Goal: Use online tool/utility: Use online tool/utility

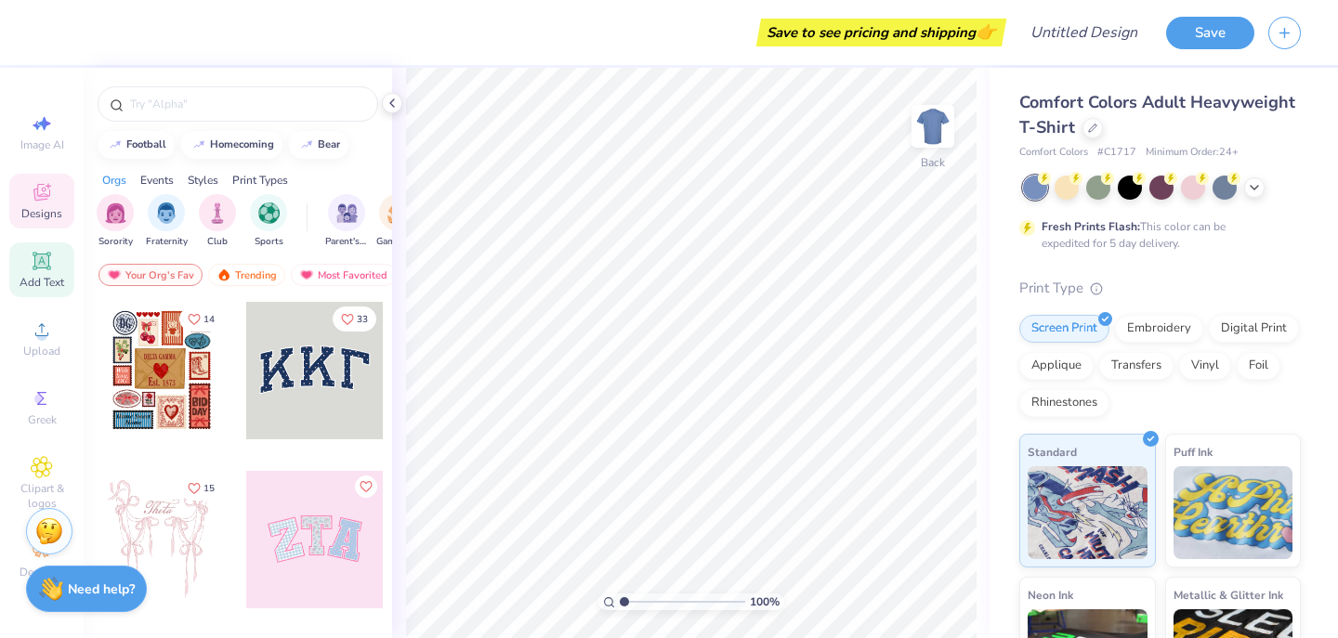
click at [48, 269] on icon at bounding box center [42, 261] width 18 height 18
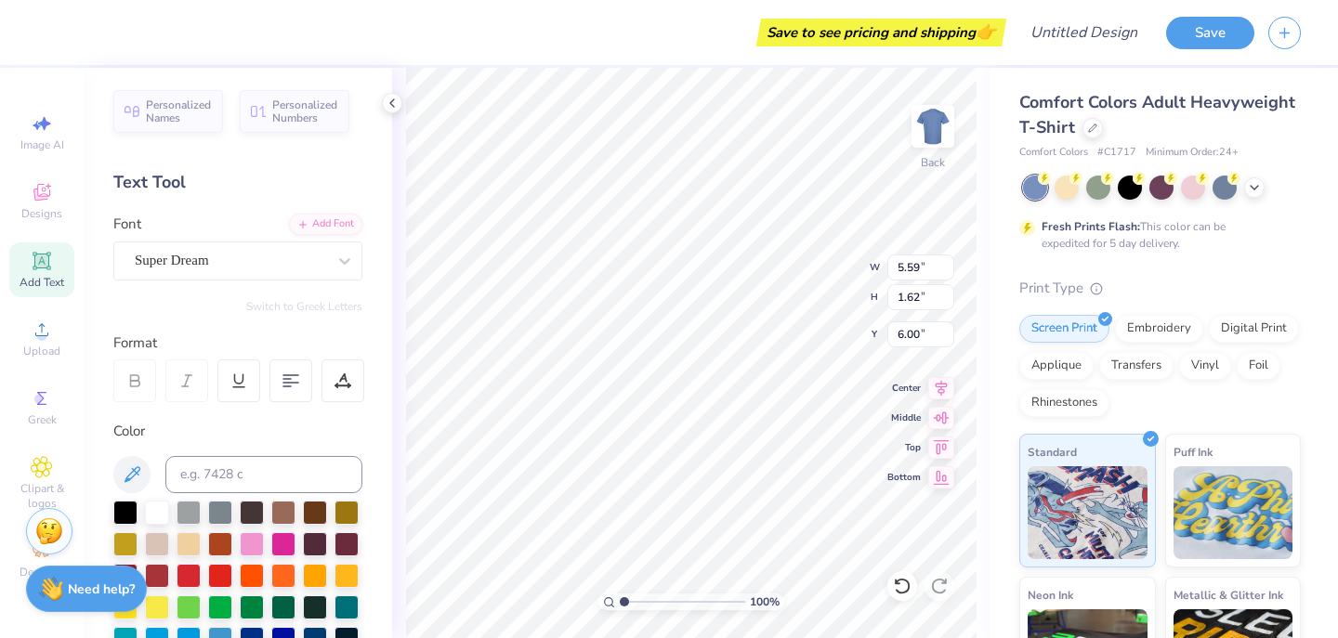
type input "6.00"
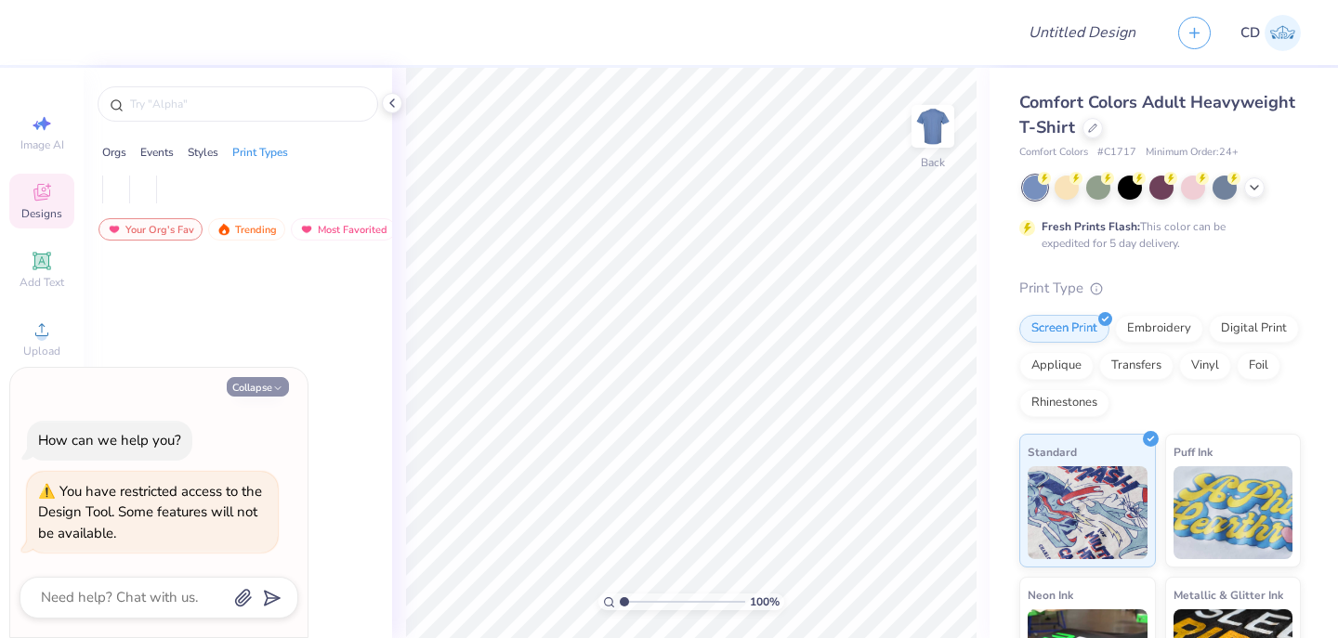
click at [259, 383] on button "Collapse" at bounding box center [258, 387] width 62 height 20
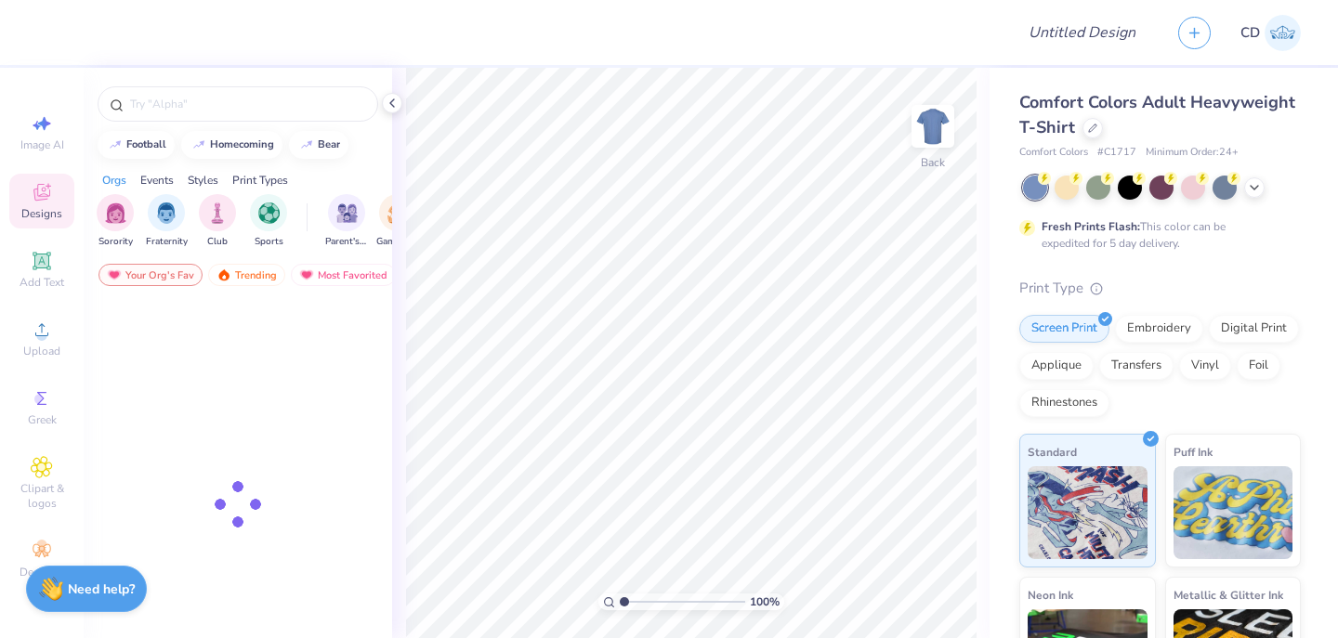
type textarea "x"
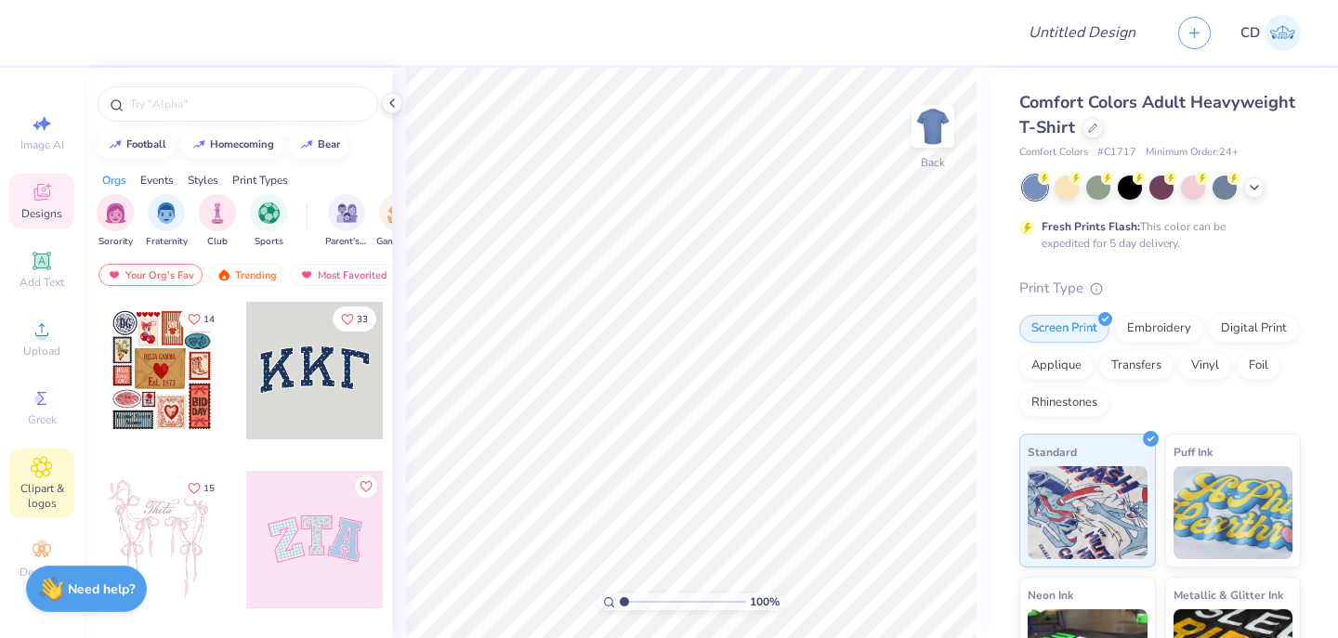
click at [31, 474] on icon at bounding box center [41, 467] width 21 height 22
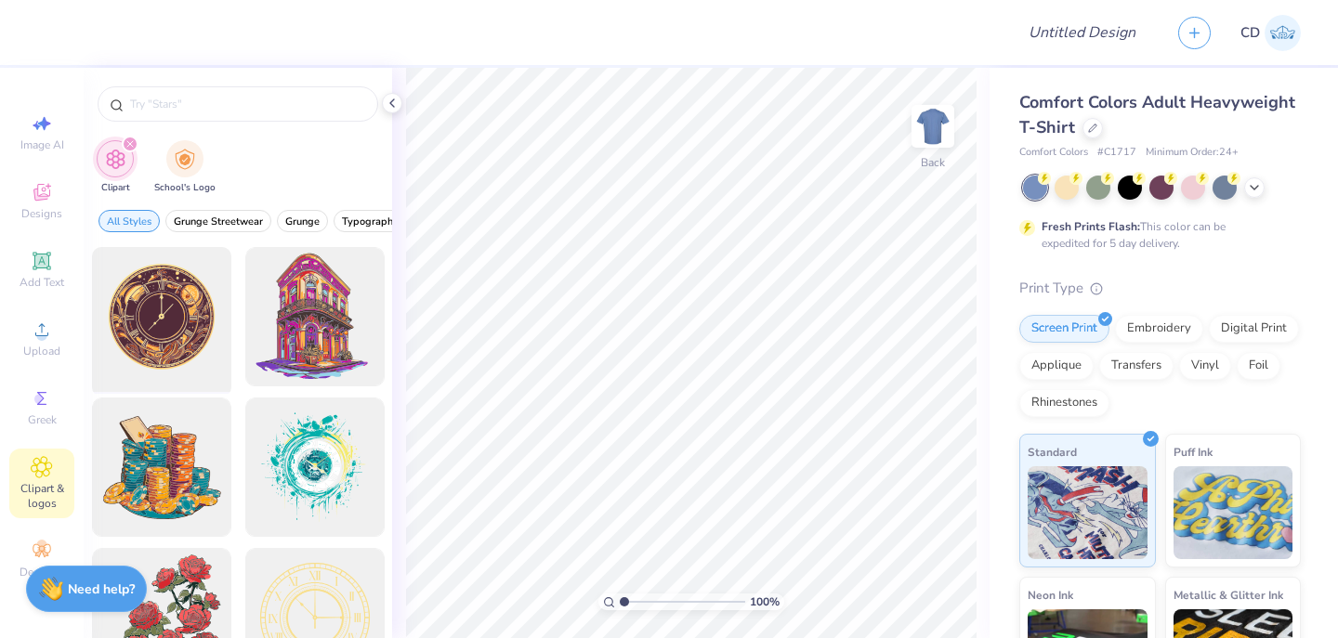
click at [177, 321] on div at bounding box center [161, 317] width 153 height 153
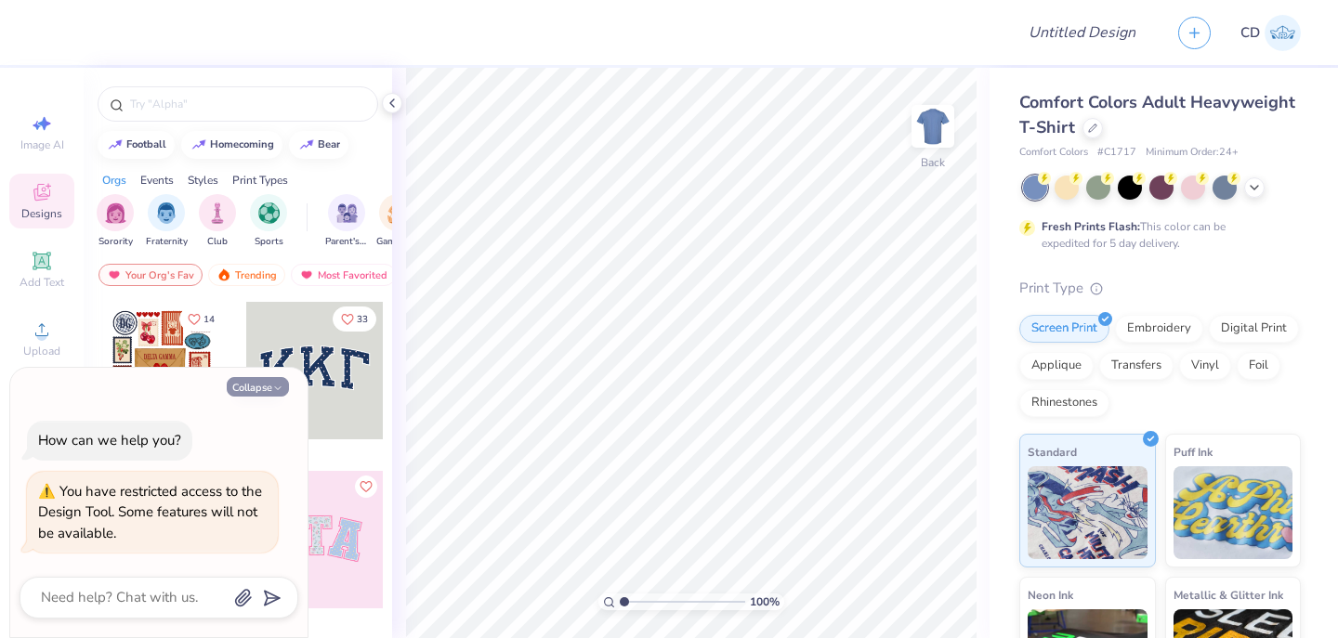
click at [243, 390] on button "Collapse" at bounding box center [258, 387] width 62 height 20
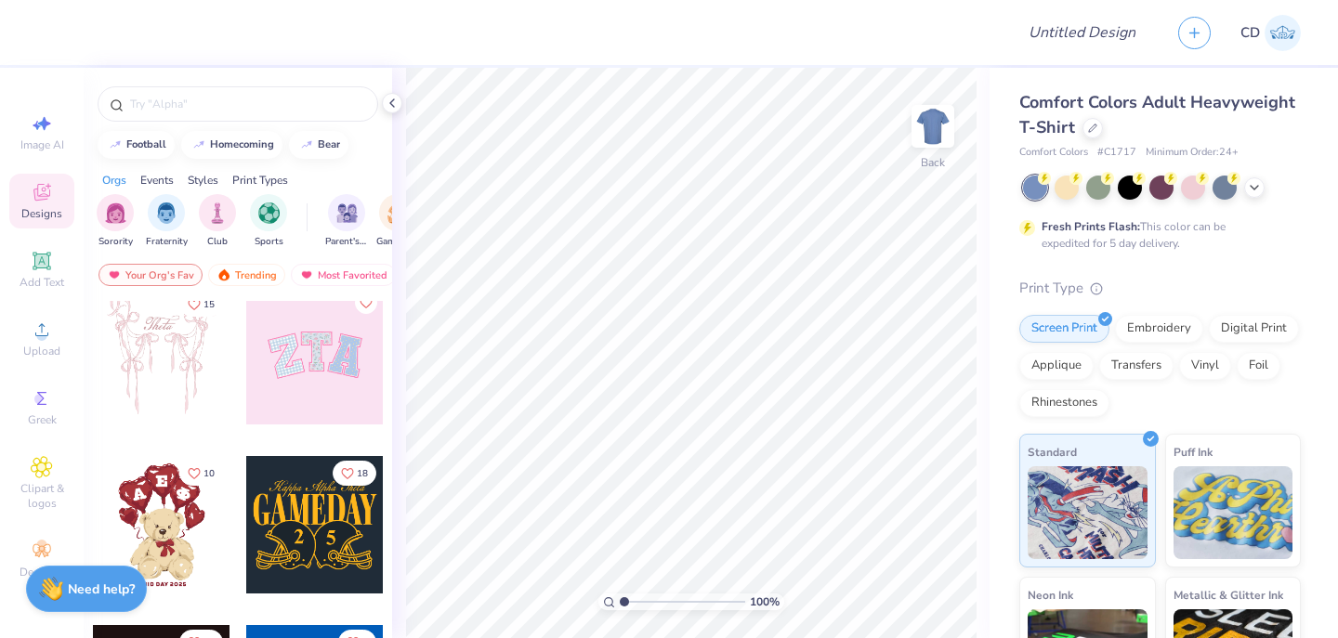
scroll to position [191, 0]
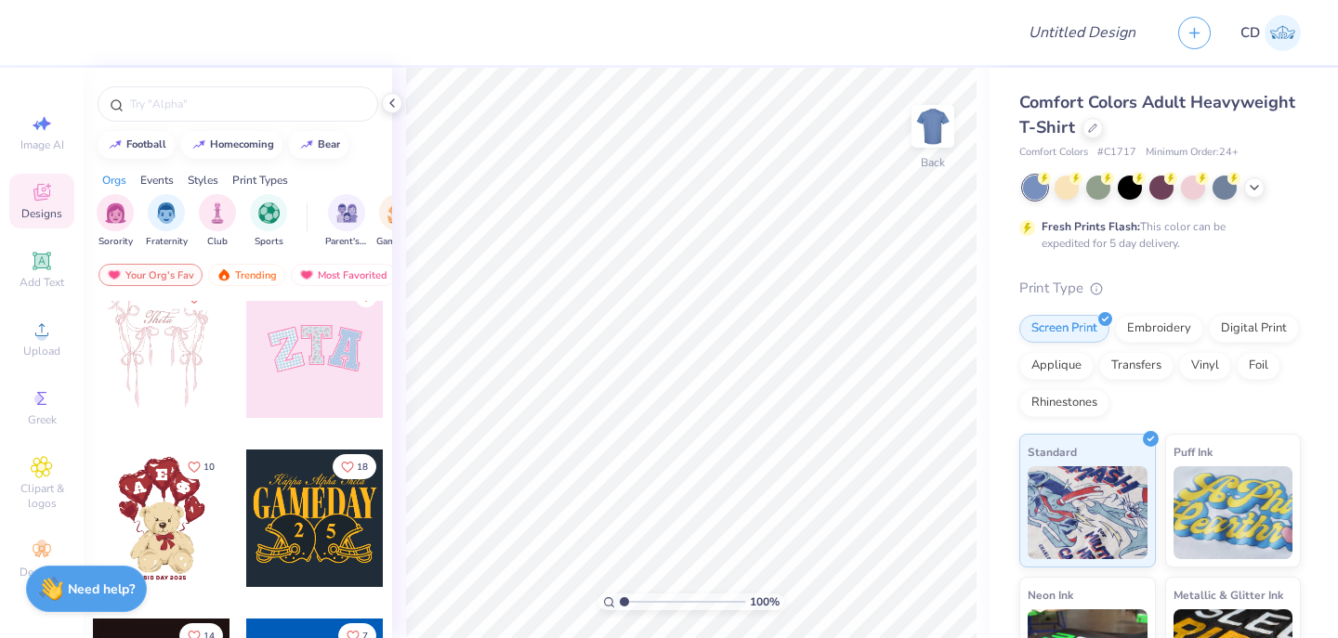
click at [302, 368] on div at bounding box center [315, 350] width 138 height 138
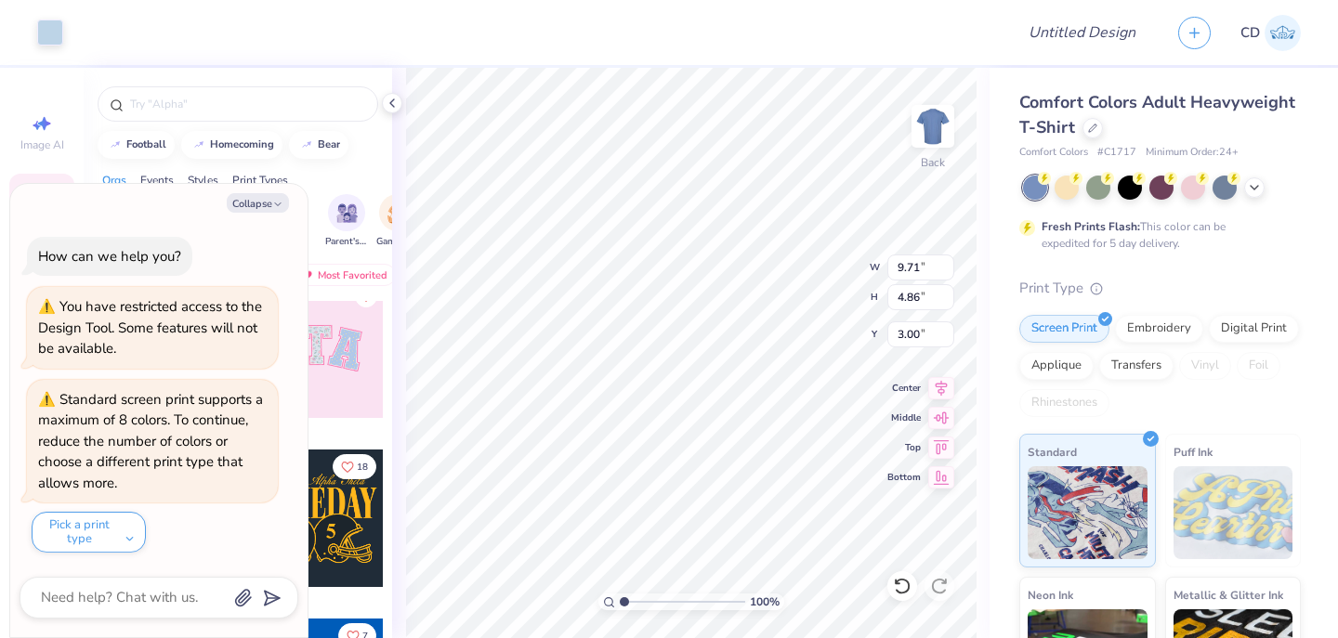
type textarea "x"
type input "3.52"
type input "4.39"
type input "3.32"
type textarea "x"
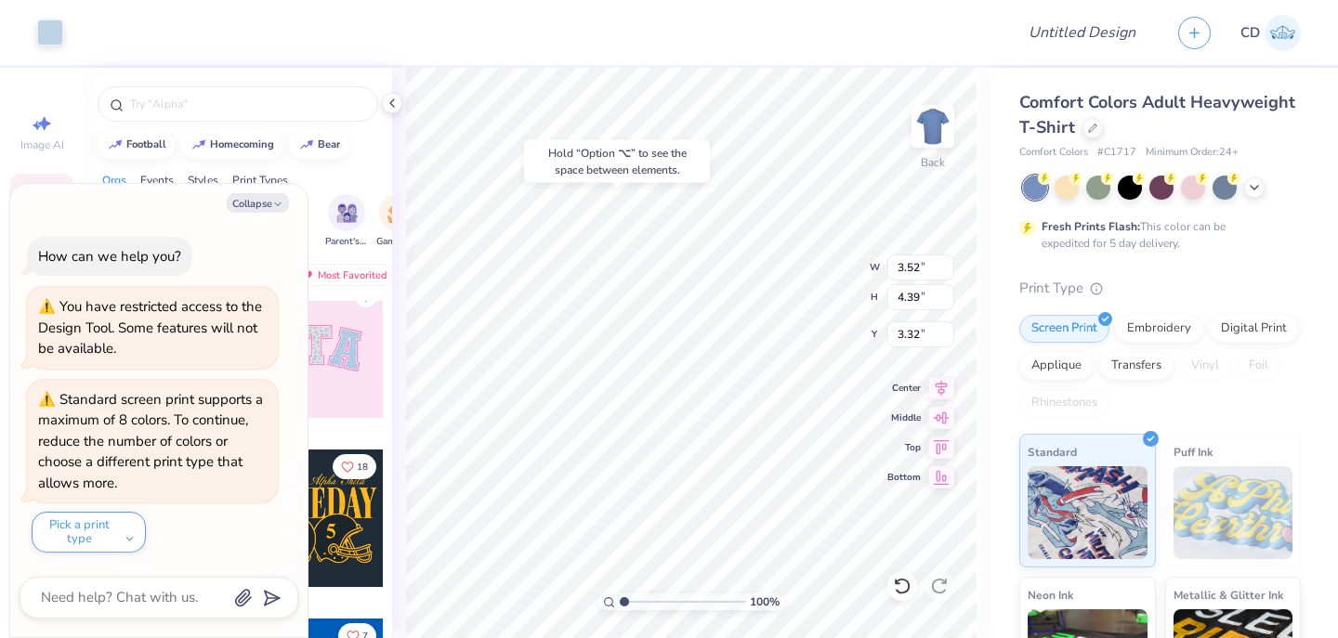
type input "3.38"
type textarea "x"
type input "9.71"
type input "4.86"
type input "3.00"
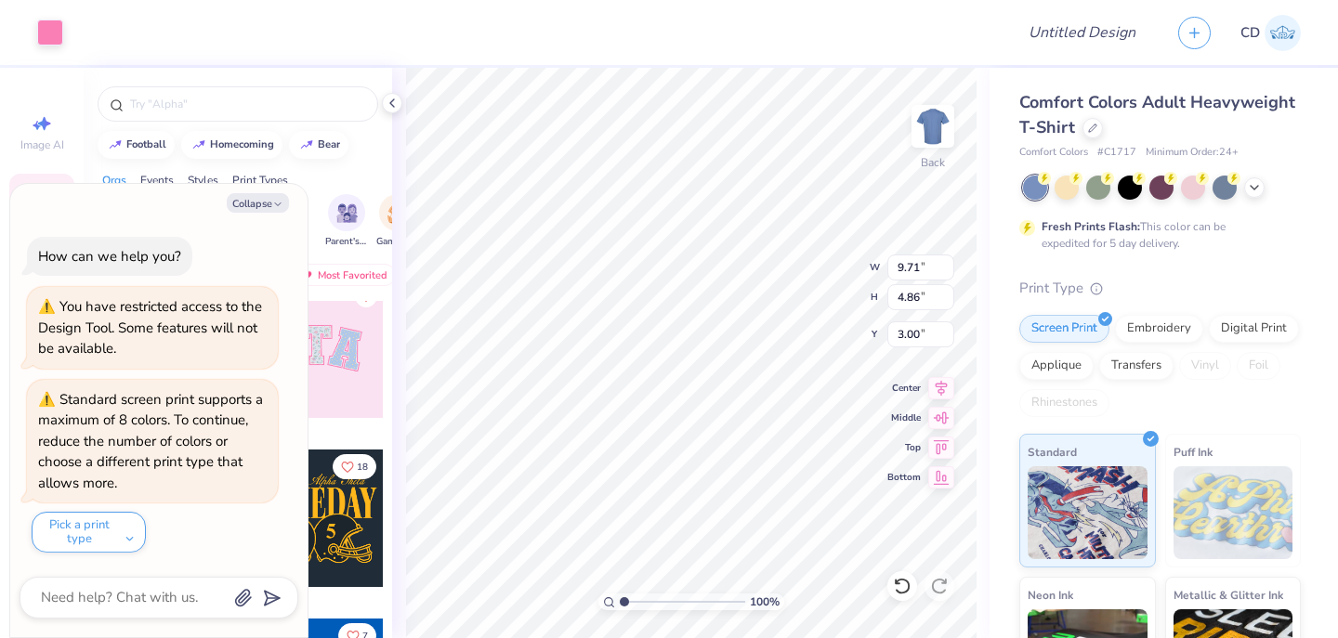
type textarea "x"
type input "3.52"
type input "4.39"
type input "3.38"
click at [247, 204] on button "Collapse" at bounding box center [258, 203] width 62 height 20
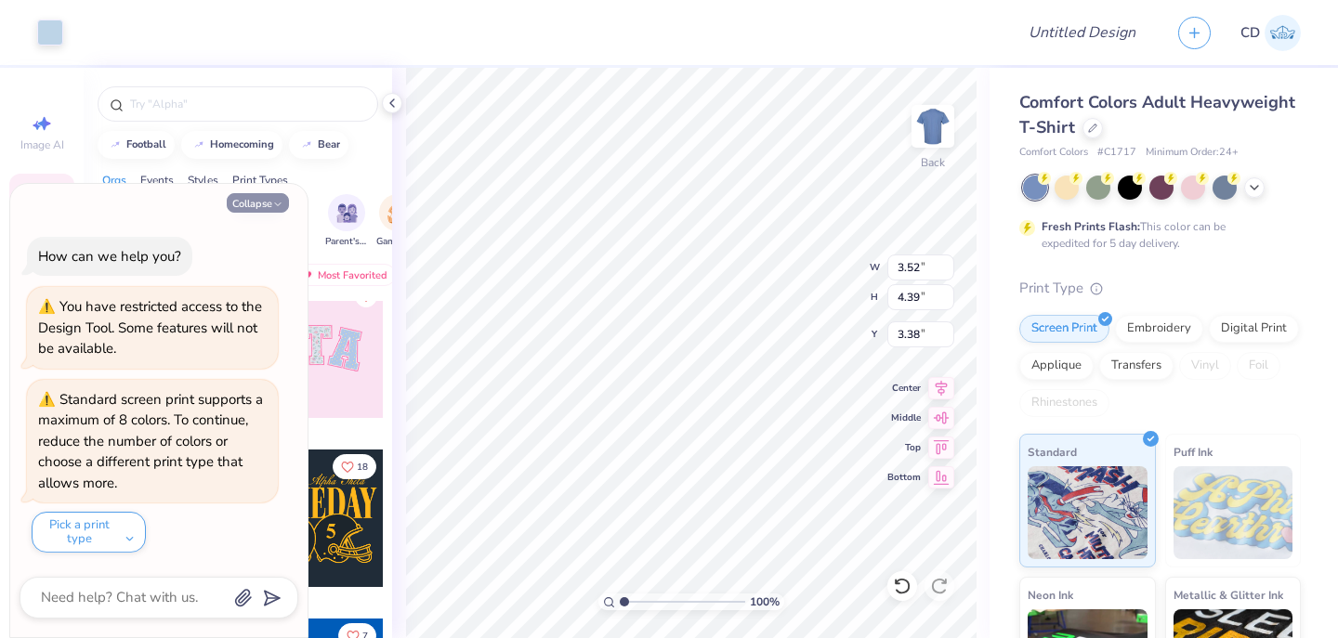
type textarea "x"
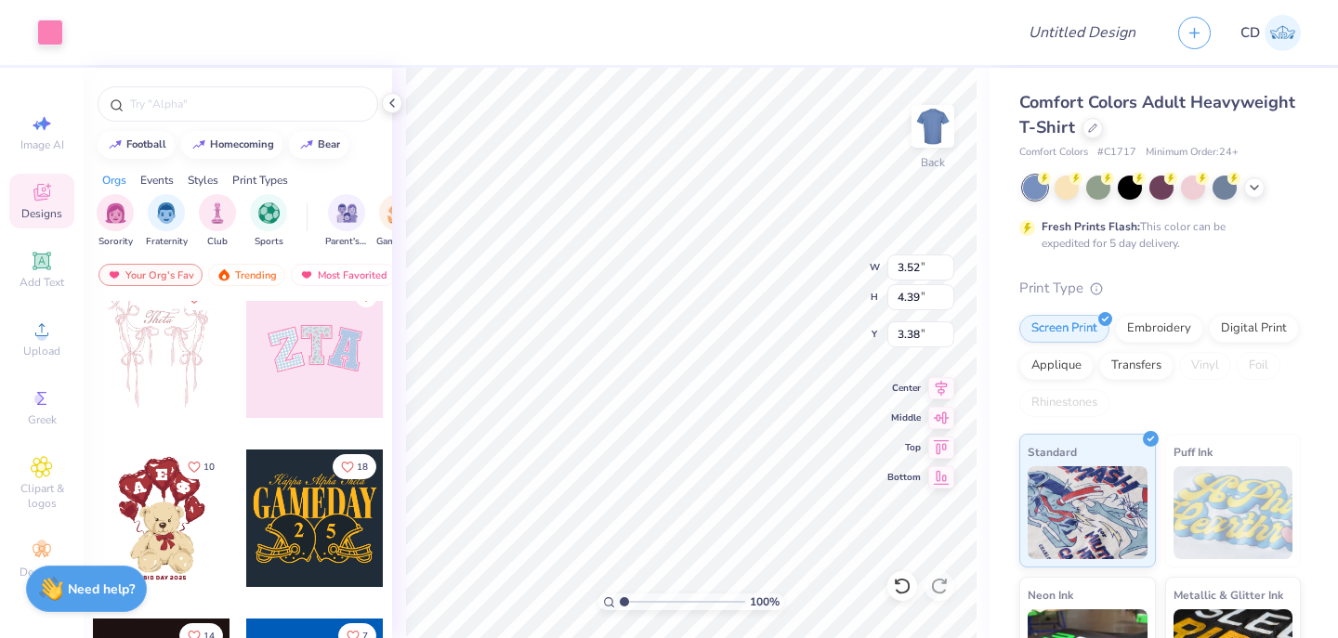
type input "9.71"
type input "4.86"
type input "3.00"
type input "3.52"
type input "4.39"
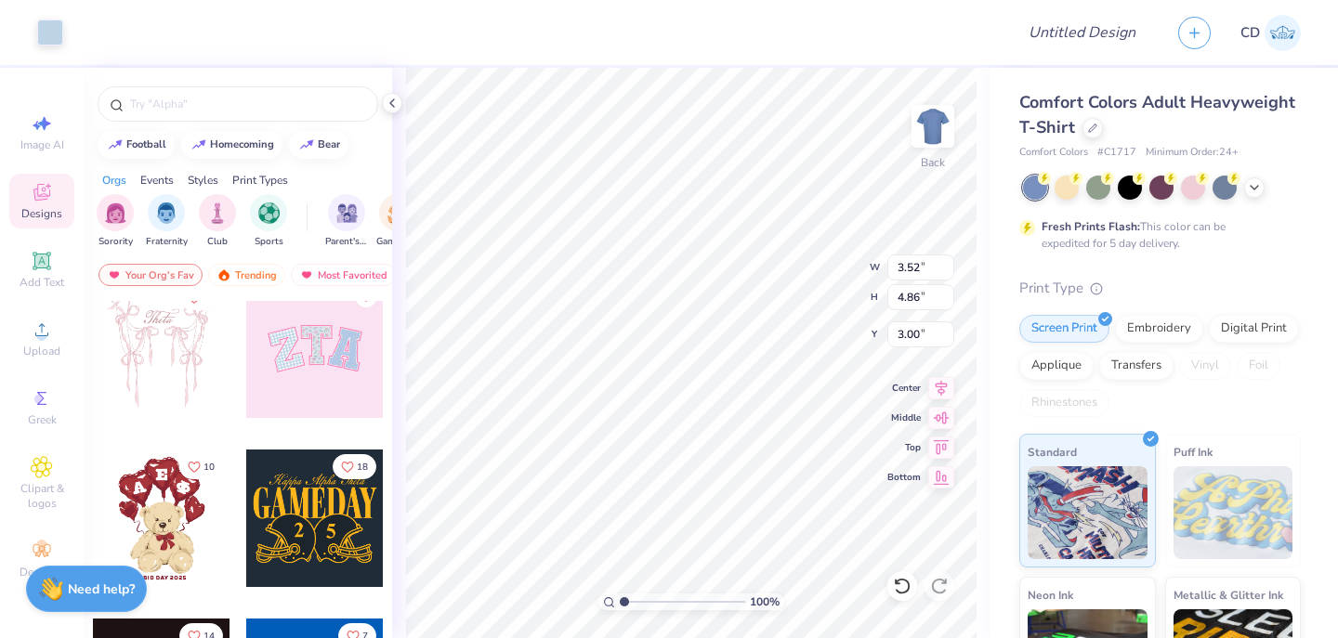
type input "3.38"
